Goal: Communication & Community: Answer question/provide support

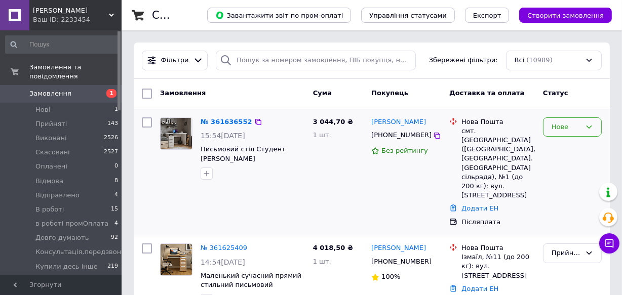
click at [589, 123] on icon at bounding box center [589, 127] width 8 height 8
click at [566, 139] on li "Прийнято" at bounding box center [572, 148] width 58 height 19
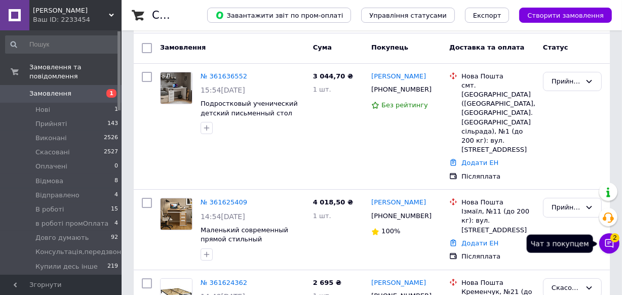
click at [615, 243] on button "Чат з покупцем 2" at bounding box center [609, 243] width 20 height 20
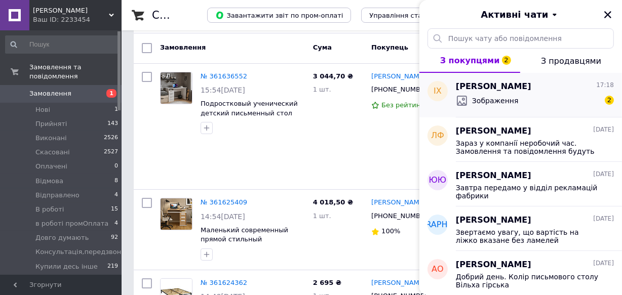
click at [549, 97] on div "Зображення 2" at bounding box center [535, 101] width 158 height 16
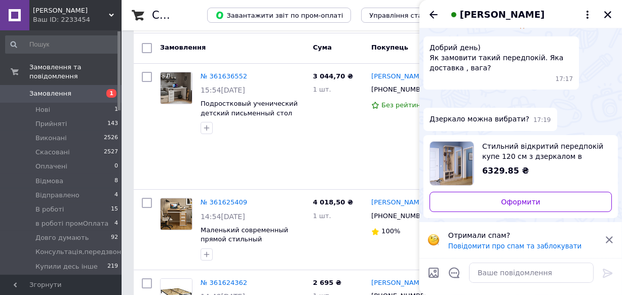
scroll to position [0, 0]
